Goal: Task Accomplishment & Management: Use online tool/utility

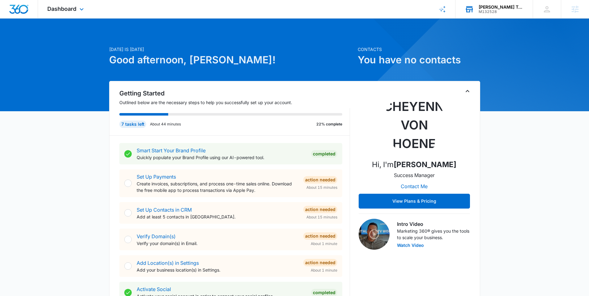
click at [479, 10] on div "M132528" at bounding box center [500, 12] width 45 height 4
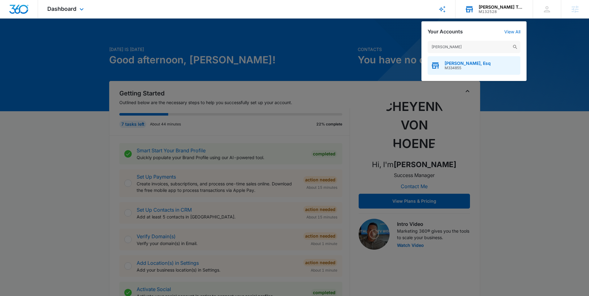
type input "[PERSON_NAME]"
click at [457, 68] on span "M334855" at bounding box center [467, 68] width 46 height 4
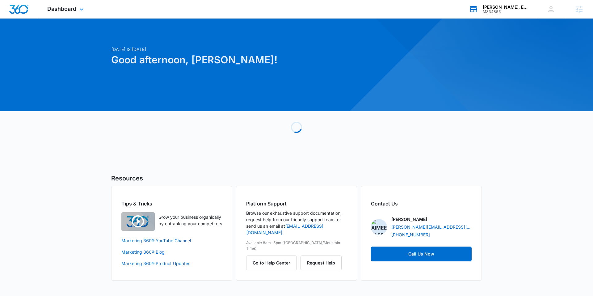
click at [77, 10] on div "Dashboard Apps Reputation Websites Forms CRM Email Social Content Ads Intellige…" at bounding box center [66, 9] width 57 height 18
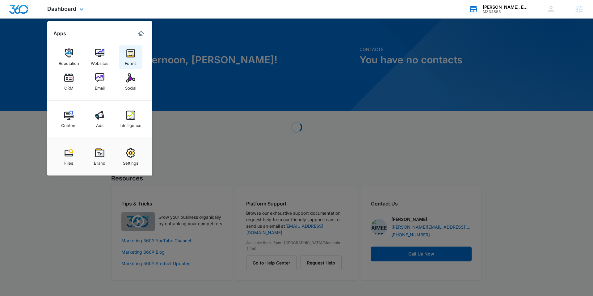
click at [131, 60] on div "Forms" at bounding box center [131, 62] width 12 height 8
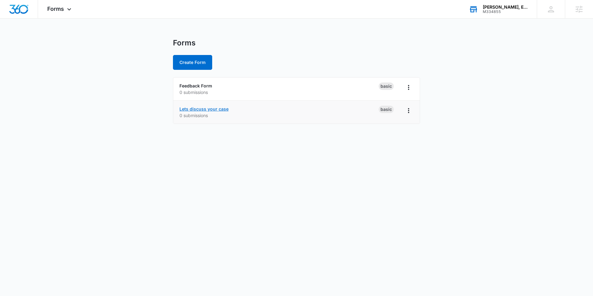
click at [212, 110] on link "Lets discuss your case" at bounding box center [204, 108] width 49 height 5
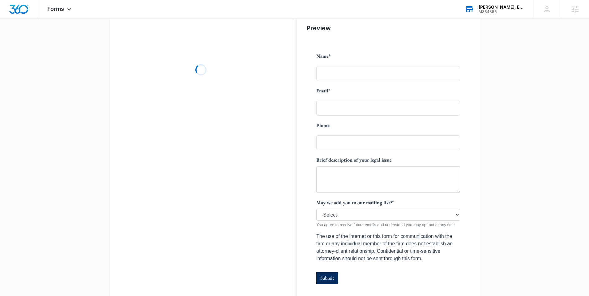
scroll to position [90, 0]
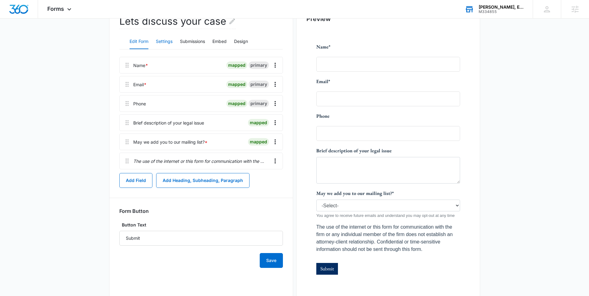
click at [160, 41] on button "Settings" at bounding box center [164, 41] width 17 height 15
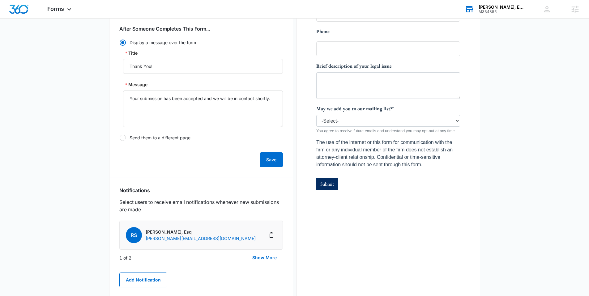
scroll to position [175, 0]
click at [266, 255] on button "Show More" at bounding box center [264, 257] width 37 height 15
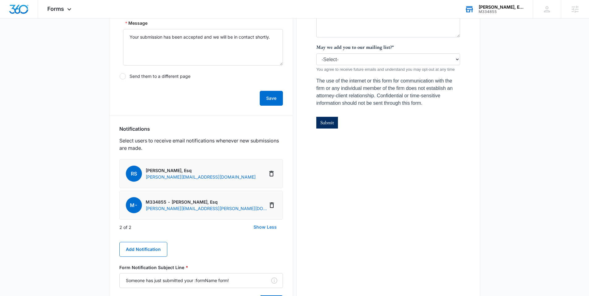
scroll to position [160, 0]
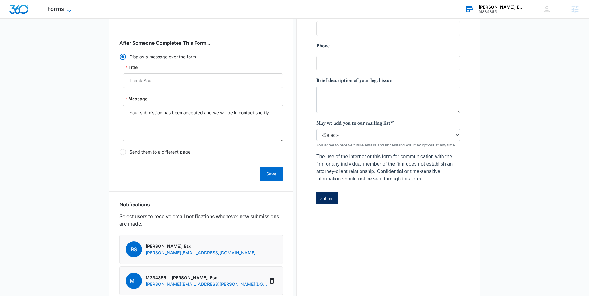
click at [61, 10] on span "Forms" at bounding box center [55, 9] width 17 height 6
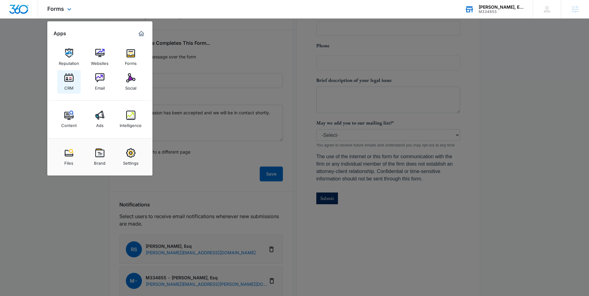
click at [70, 84] on div "CRM" at bounding box center [68, 87] width 9 height 8
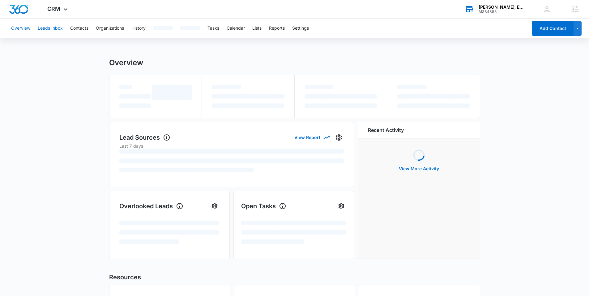
click at [52, 32] on button "Leads Inbox" at bounding box center [50, 29] width 25 height 20
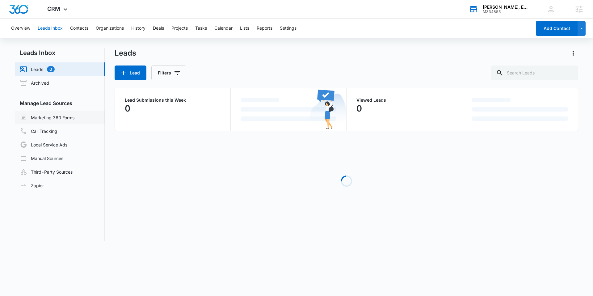
click at [61, 114] on link "Marketing 360 Forms" at bounding box center [47, 117] width 55 height 7
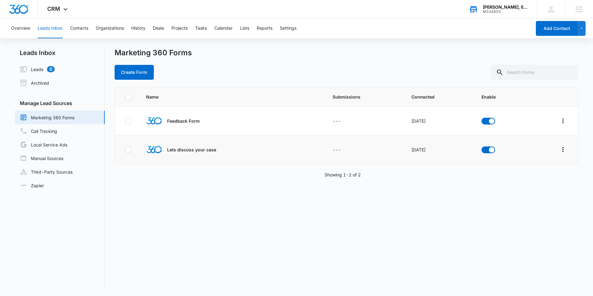
click at [197, 149] on p "Lets discuss your case" at bounding box center [191, 149] width 49 height 6
click at [560, 148] on icon "Overflow Menu" at bounding box center [563, 149] width 7 height 7
click at [534, 182] on button "Field Mapping" at bounding box center [534, 185] width 57 height 9
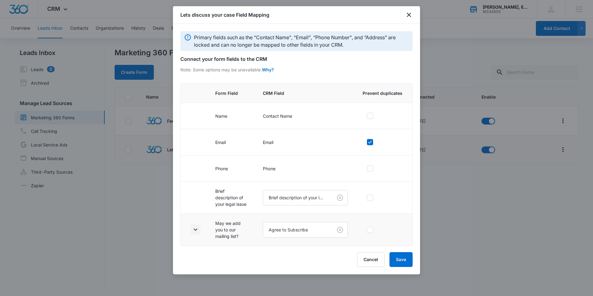
click at [198, 231] on icon "button" at bounding box center [195, 229] width 7 height 7
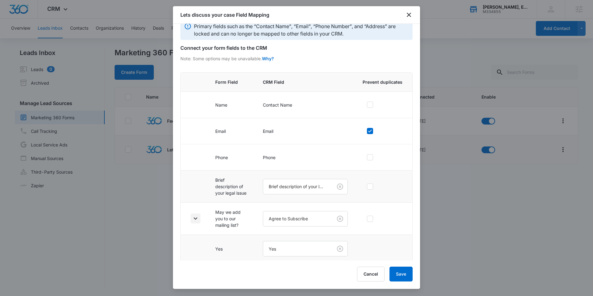
scroll to position [42, 0]
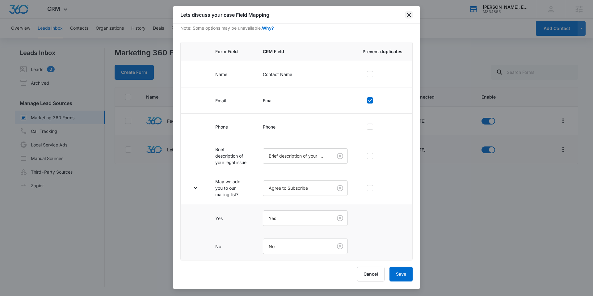
click at [411, 11] on icon "close" at bounding box center [408, 14] width 7 height 7
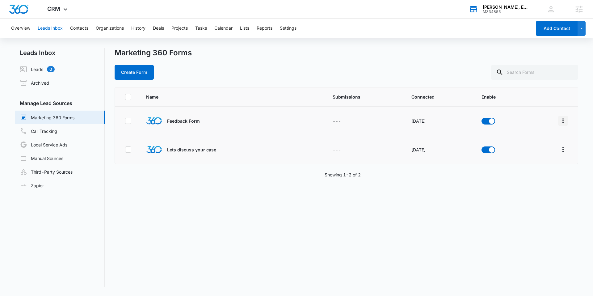
click at [560, 117] on icon "Overflow Menu" at bounding box center [563, 120] width 7 height 7
click at [538, 152] on button "Field Mapping" at bounding box center [534, 156] width 57 height 9
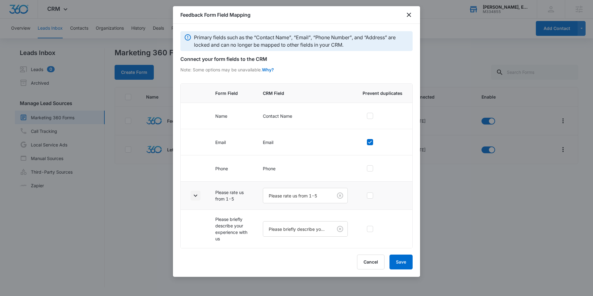
click at [196, 196] on icon "button" at bounding box center [196, 195] width 4 height 2
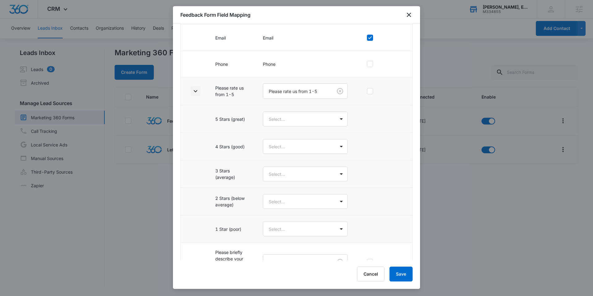
scroll to position [100, 0]
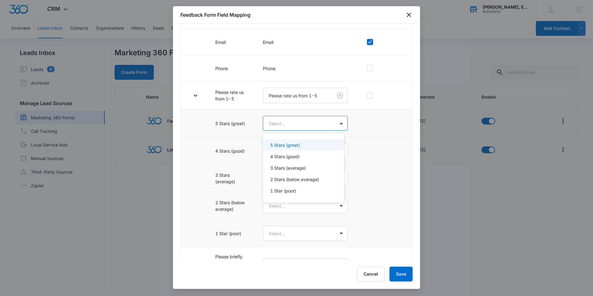
click at [276, 121] on body "CRM Apps Reputation Websites Forms CRM Email Social Content Ads Intelligence Fi…" at bounding box center [296, 148] width 593 height 296
click at [277, 140] on div "5 Stars (great)" at bounding box center [303, 144] width 81 height 11
click at [275, 150] on body "CRM Apps Reputation Websites Forms CRM Email Social Content Ads Intelligence Fi…" at bounding box center [296, 148] width 593 height 296
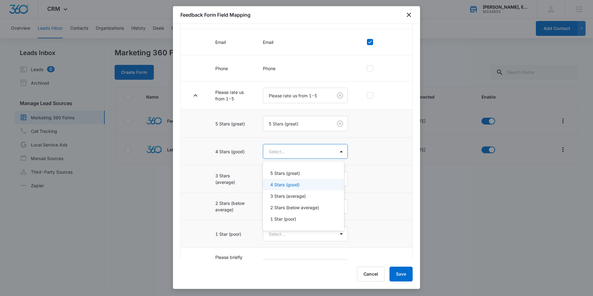
click at [284, 187] on p "4 Stars (good)" at bounding box center [284, 184] width 29 height 6
click at [283, 182] on body "CRM Apps Reputation Websites Forms CRM Email Social Content Ads Intelligence Fi…" at bounding box center [296, 148] width 593 height 296
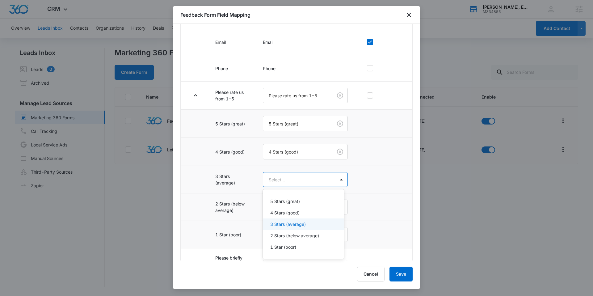
click at [277, 222] on p "3 Stars (average)" at bounding box center [288, 224] width 36 height 6
click at [281, 203] on body "CRM Apps Reputation Websites Forms CRM Email Social Content Ads Intelligence Fi…" at bounding box center [296, 148] width 593 height 296
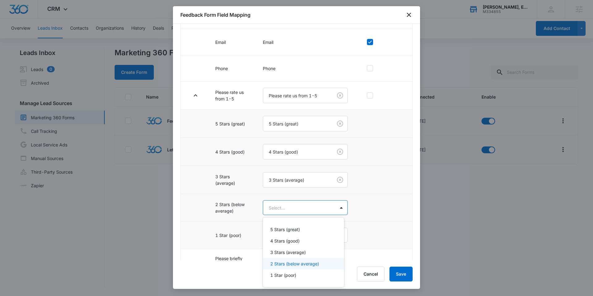
click at [286, 267] on p "2 Stars (below average)" at bounding box center [294, 263] width 49 height 6
click at [285, 244] on td "Select..." at bounding box center [306, 236] width 100 height 28
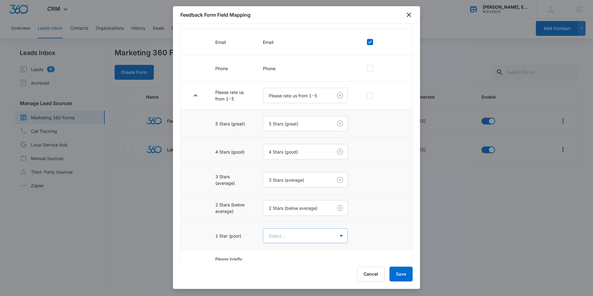
click at [285, 239] on body "CRM Apps Reputation Websites Forms CRM Email Social Content Ads Intelligence Fi…" at bounding box center [296, 148] width 593 height 296
click at [278, 287] on div "1 Star (poor)" at bounding box center [303, 291] width 81 height 11
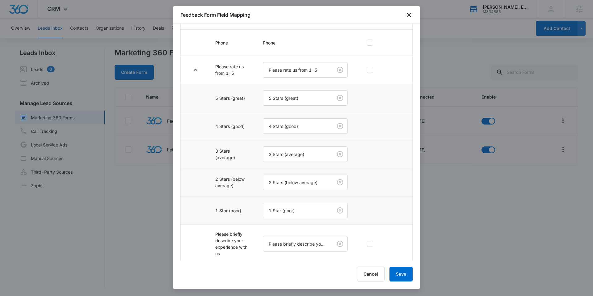
scroll to position [129, 0]
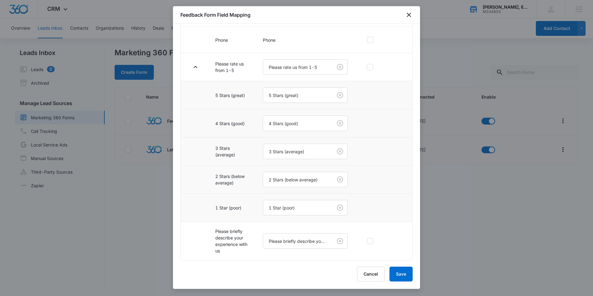
click at [211, 211] on td "1 Star (poor)" at bounding box center [232, 208] width 48 height 28
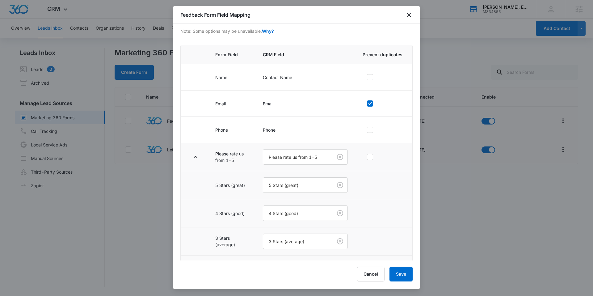
scroll to position [39, 0]
click at [196, 157] on icon "button" at bounding box center [196, 157] width 4 height 2
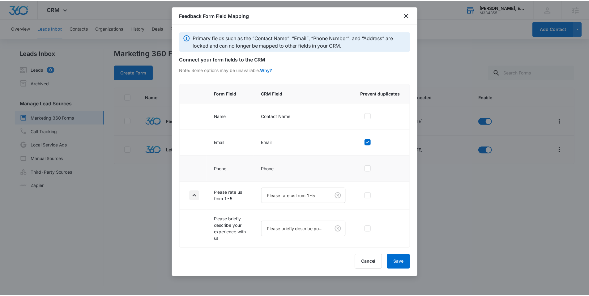
scroll to position [0, 0]
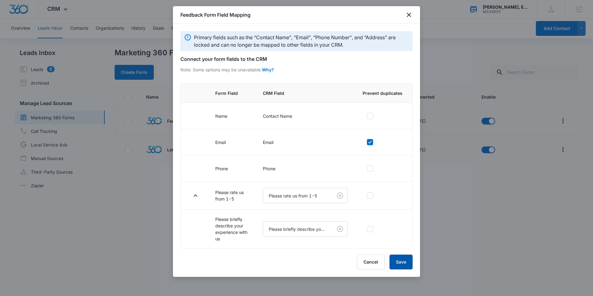
click at [407, 260] on button "Save" at bounding box center [401, 262] width 23 height 15
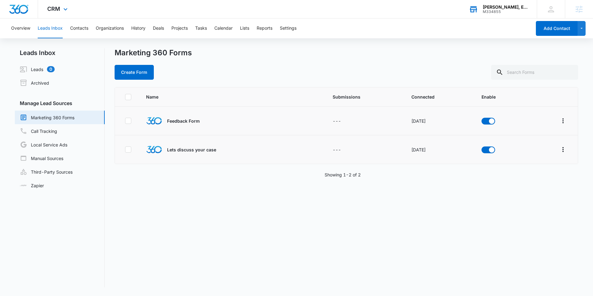
click at [24, 6] on img "Dashboard" at bounding box center [19, 9] width 20 height 9
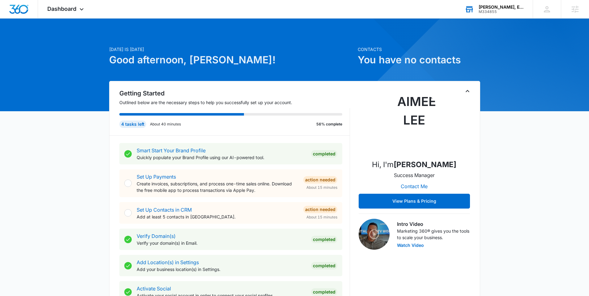
click at [508, 6] on div "[PERSON_NAME], Esq" at bounding box center [500, 7] width 45 height 5
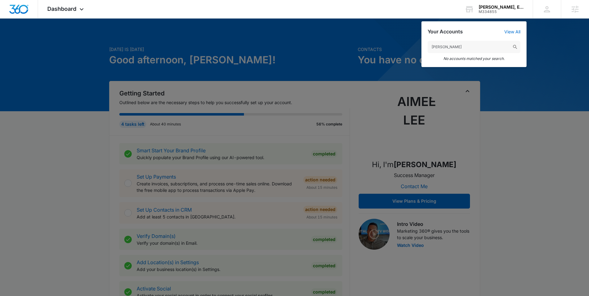
drag, startPoint x: 457, startPoint y: 47, endPoint x: 416, endPoint y: 48, distance: 41.1
click at [416, 19] on nav "Dashboard Apps Reputation Websites Forms CRM Email Social Content Ads Intellige…" at bounding box center [294, 9] width 589 height 19
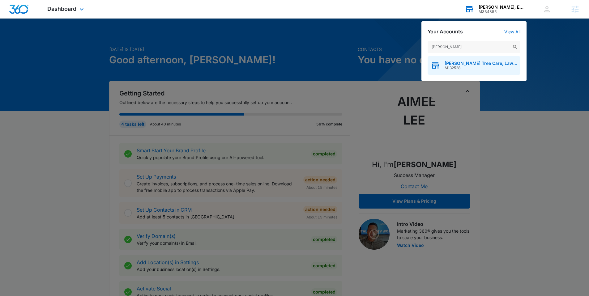
type input "[PERSON_NAME]"
click at [450, 61] on span "[PERSON_NAME] Tree Care, Lawns & Landscape" at bounding box center [480, 63] width 73 height 5
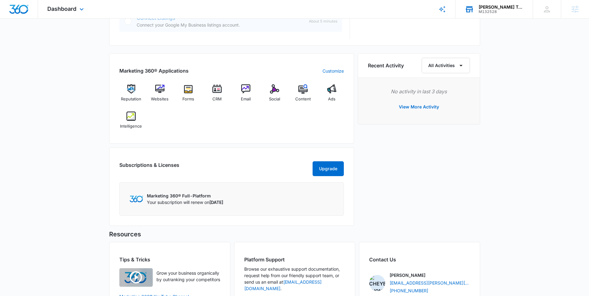
scroll to position [355, 0]
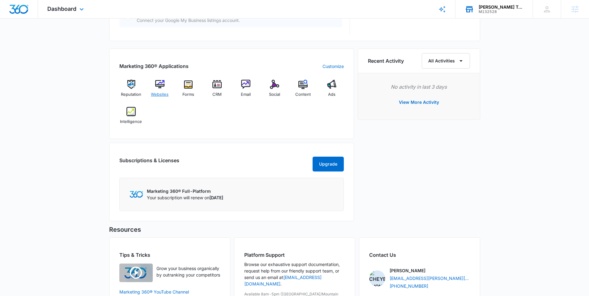
click at [159, 83] on img at bounding box center [159, 84] width 9 height 9
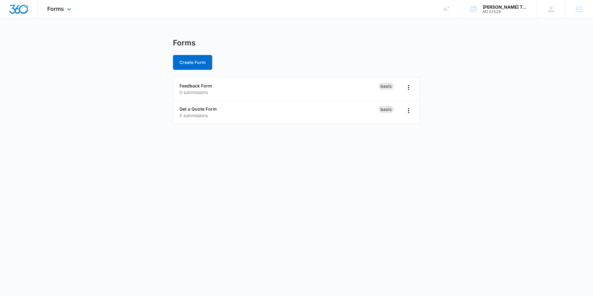
click at [12, 15] on div at bounding box center [19, 9] width 38 height 18
click at [18, 8] on img "Dashboard" at bounding box center [19, 9] width 20 height 9
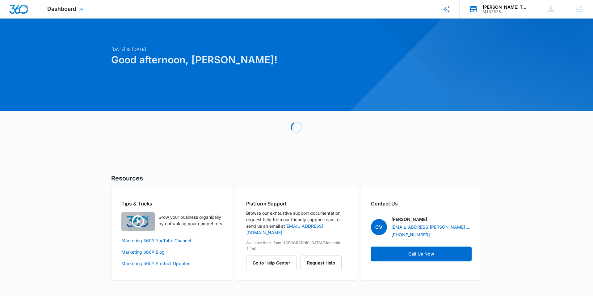
click at [482, 4] on div "[PERSON_NAME] Tree Care, Lawns & Landscape M132528 Your Accounts View All" at bounding box center [498, 9] width 77 height 18
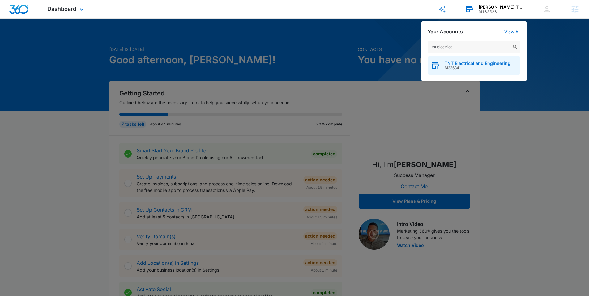
type input "tnt electrical"
click at [482, 63] on span "TNT Electrical and Engineering" at bounding box center [477, 63] width 66 height 5
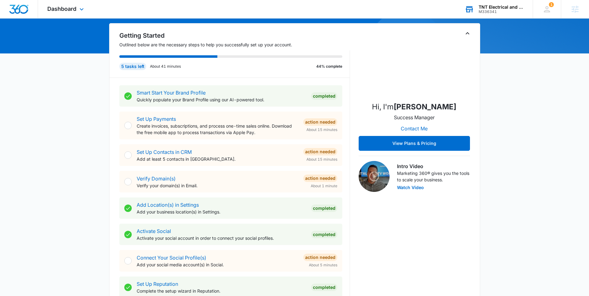
scroll to position [64, 0]
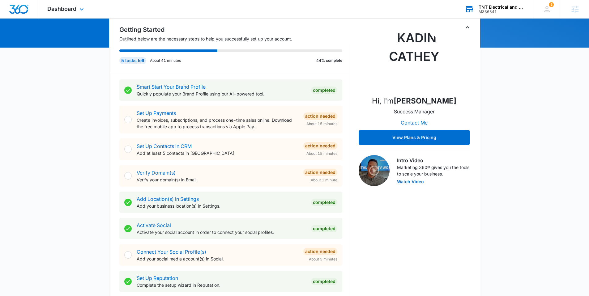
click at [78, 12] on div "Dashboard Apps Reputation Websites Forms CRM Email Social Content Ads Intellige…" at bounding box center [66, 9] width 57 height 18
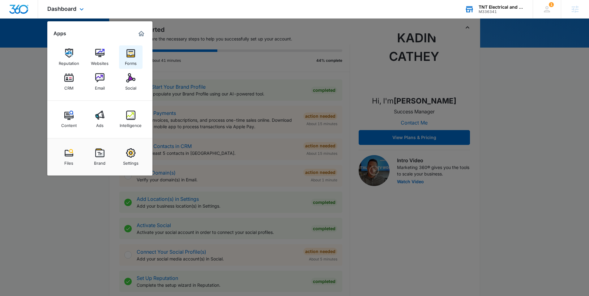
click at [131, 52] on img at bounding box center [130, 53] width 9 height 9
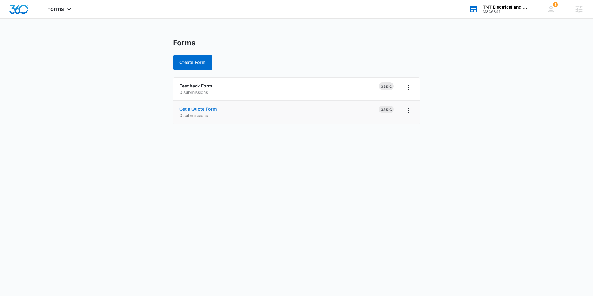
click at [207, 113] on p "0 submissions" at bounding box center [279, 115] width 199 height 6
click at [207, 109] on link "Get a Quote Form" at bounding box center [198, 108] width 37 height 5
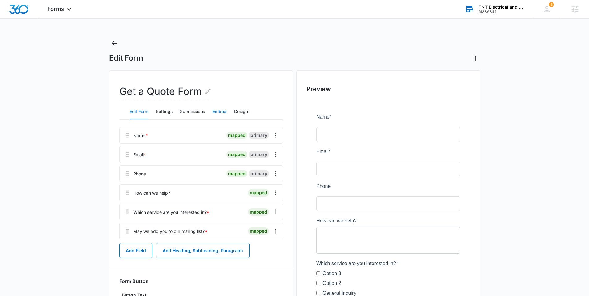
click at [215, 108] on button "Embed" at bounding box center [219, 111] width 14 height 15
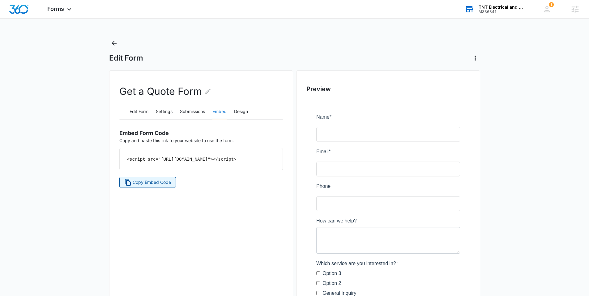
click at [155, 186] on span "Copy Embed Code" at bounding box center [152, 182] width 38 height 7
